Goal: Task Accomplishment & Management: Use online tool/utility

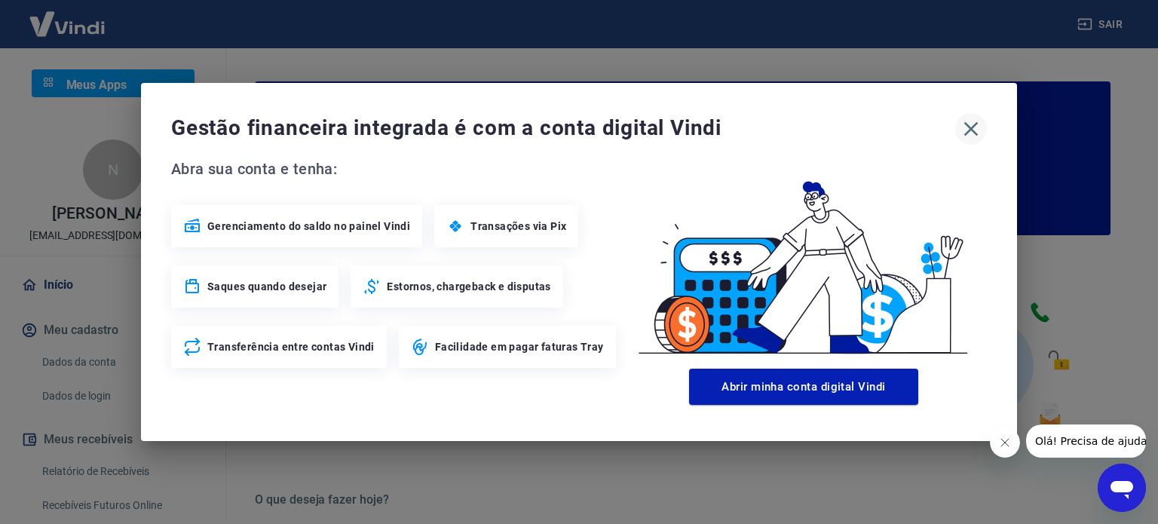
click at [968, 125] on icon "button" at bounding box center [971, 129] width 24 height 24
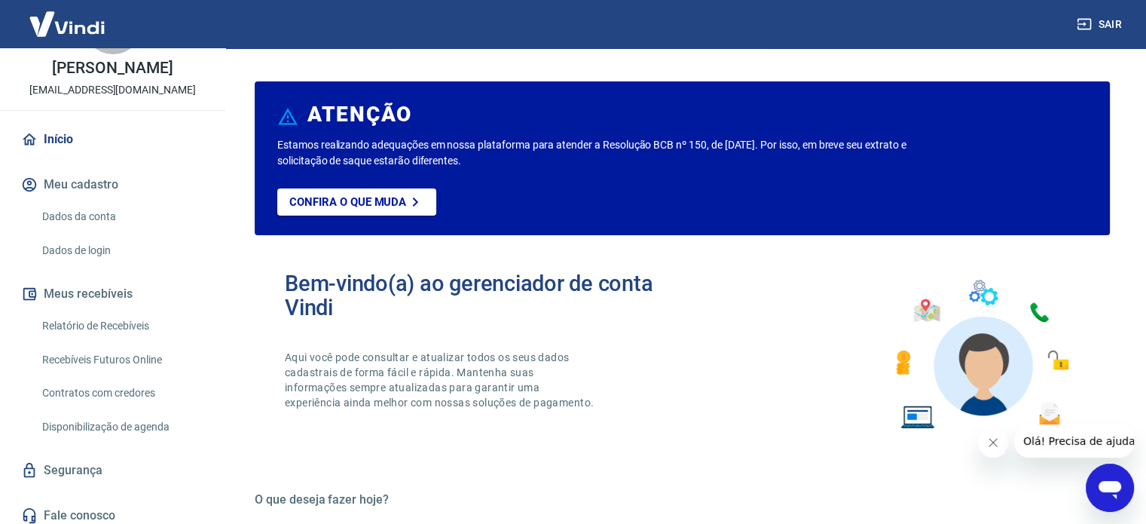
scroll to position [154, 0]
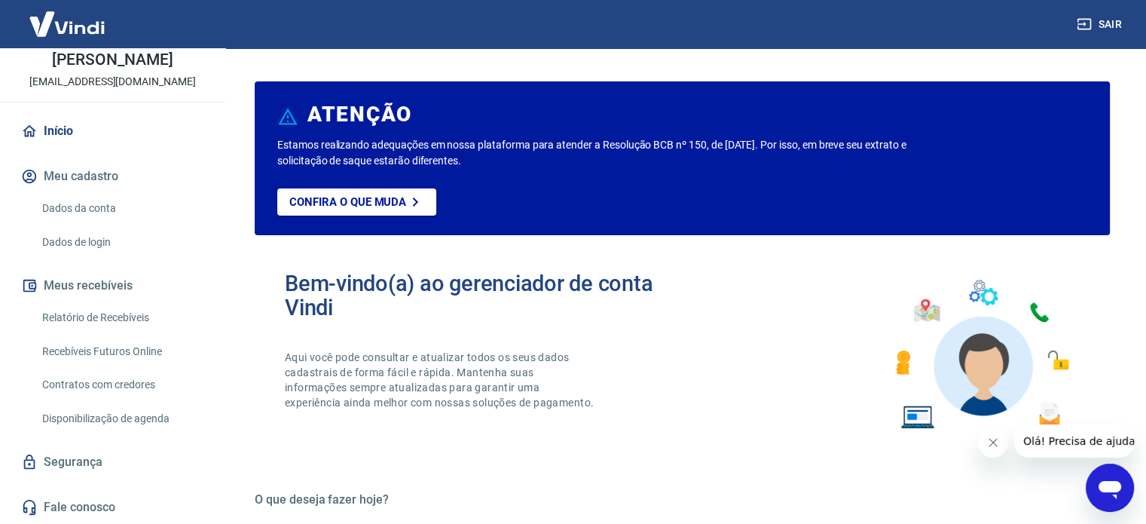
drag, startPoint x: 102, startPoint y: 313, endPoint x: 140, endPoint y: 311, distance: 37.7
click at [102, 313] on link "Relatório de Recebíveis" at bounding box center [121, 317] width 171 height 31
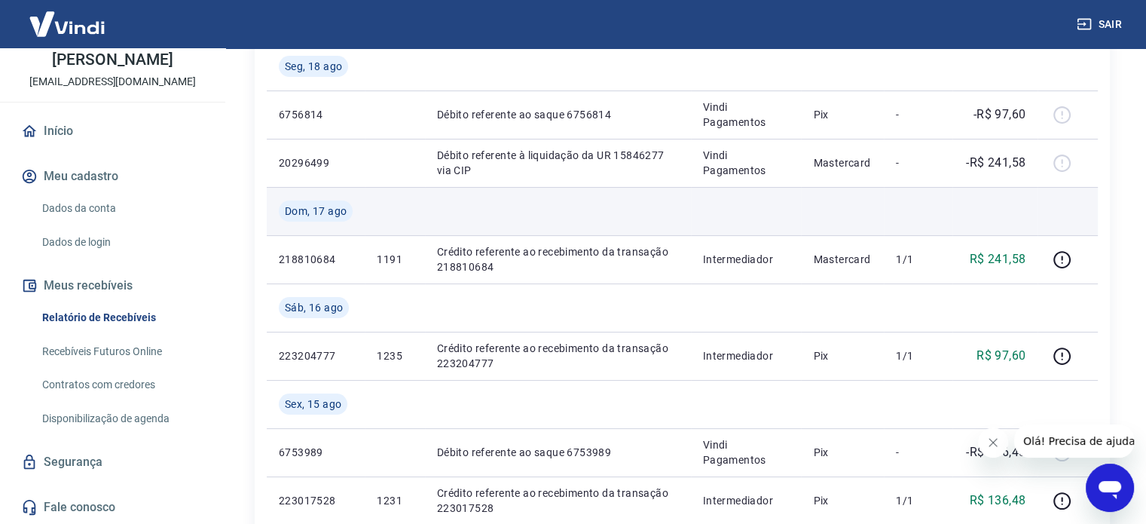
scroll to position [301, 0]
